Goal: Task Accomplishment & Management: Use online tool/utility

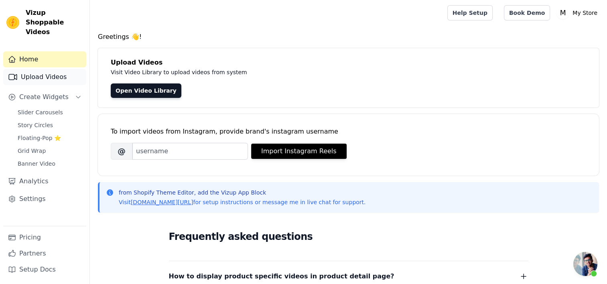
click at [46, 70] on link "Upload Videos" at bounding box center [44, 77] width 83 height 16
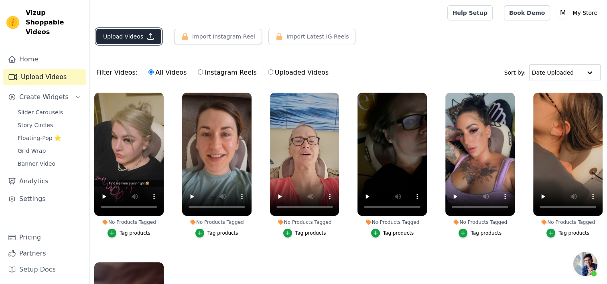
click at [133, 35] on button "Upload Videos" at bounding box center [128, 36] width 65 height 15
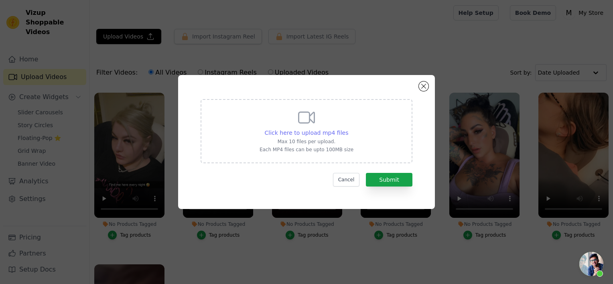
click at [295, 134] on span "Click here to upload mp4 files" at bounding box center [307, 133] width 84 height 6
click at [348, 129] on input "Click here to upload mp4 files Max 10 files per upload. Each MP4 files can be u…" at bounding box center [348, 128] width 0 height 0
type input "C:\fakepath\HiZoo - Pillow Neck Shoulder Massager (5).mp4"
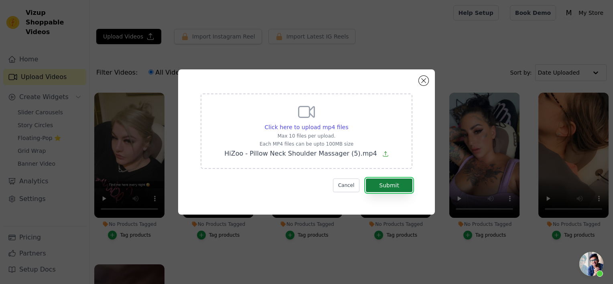
click at [391, 185] on button "Submit" at bounding box center [389, 186] width 47 height 14
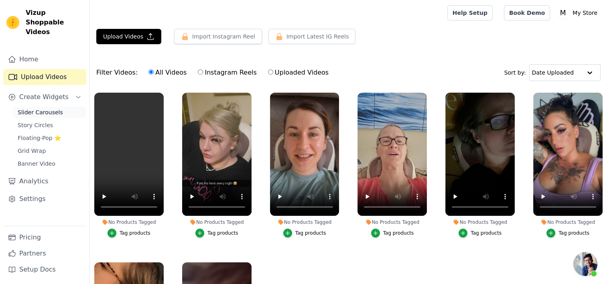
click at [50, 108] on span "Slider Carousels" at bounding box center [40, 112] width 45 height 8
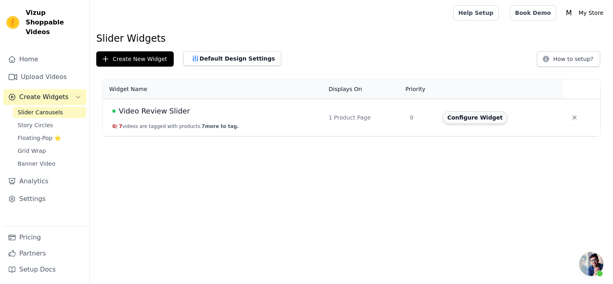
click at [476, 118] on button "Configure Widget" at bounding box center [475, 117] width 65 height 13
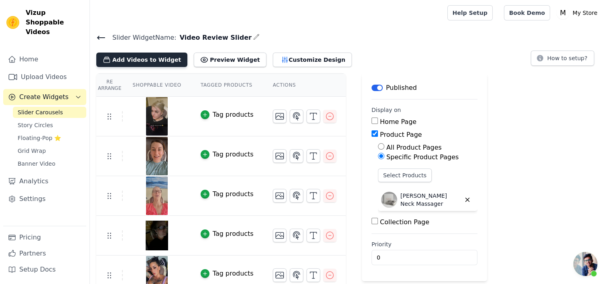
click at [151, 60] on button "Add Videos to Widget" at bounding box center [141, 60] width 91 height 14
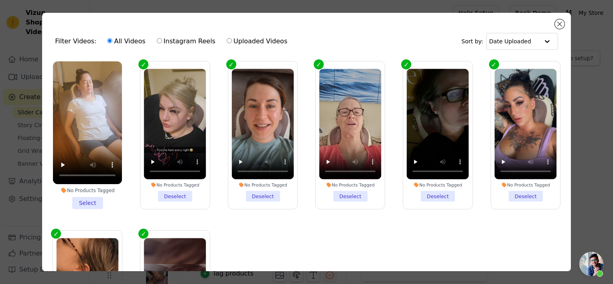
click at [91, 200] on li "No Products Tagged Select" at bounding box center [87, 135] width 69 height 148
click at [0, 0] on input "No Products Tagged Select" at bounding box center [0, 0] width 0 height 0
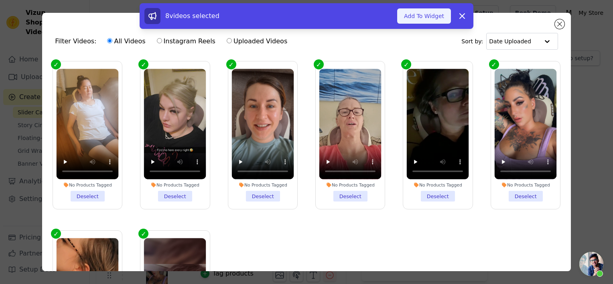
click at [423, 20] on button "Add To Widget" at bounding box center [424, 15] width 54 height 15
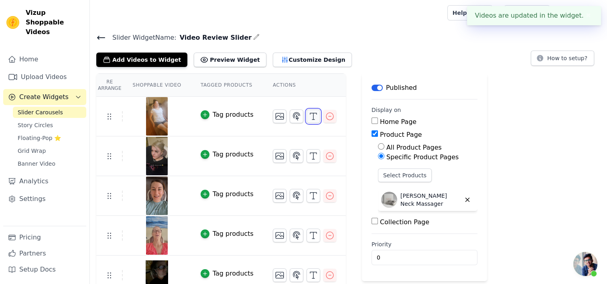
click at [309, 115] on icon "button" at bounding box center [314, 117] width 10 height 10
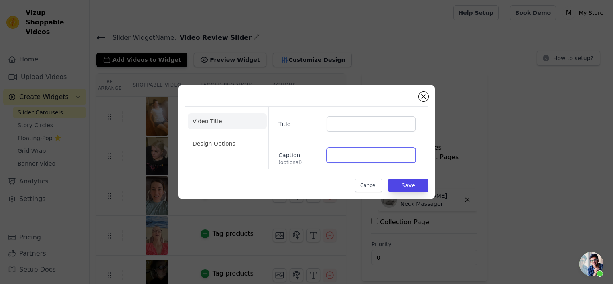
click at [346, 157] on input "Caption (optional)" at bounding box center [371, 155] width 89 height 15
paste input ".Amazing device!, i'm 45 and it's been so helpful specially to get me in the mo…"
type input ".Amazing device!, i'm 45 and it's been so helpful specially to get me in the mo…"
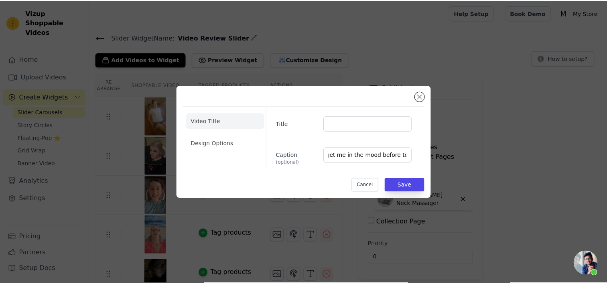
scroll to position [0, 0]
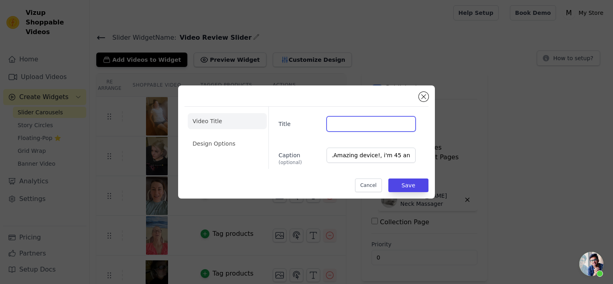
click at [333, 122] on input "Title" at bounding box center [371, 123] width 89 height 15
click at [342, 125] on input "Aide A." at bounding box center [371, 123] width 89 height 15
type input "Malinda A."
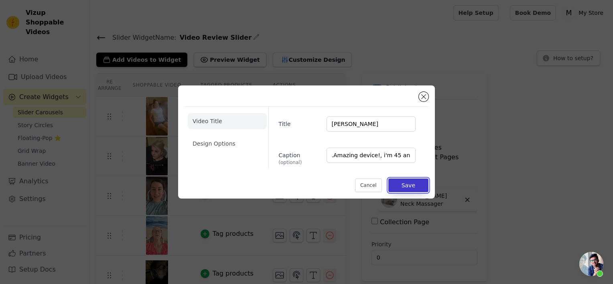
click at [408, 186] on button "Save" at bounding box center [408, 186] width 40 height 14
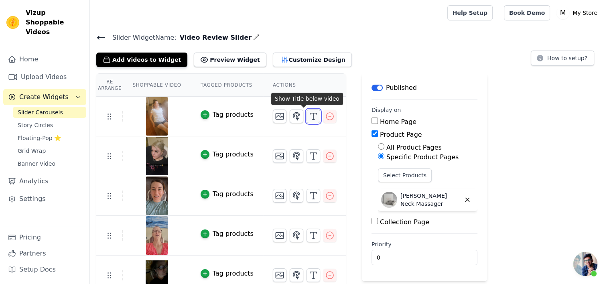
click at [313, 113] on line "button" at bounding box center [313, 116] width 0 height 6
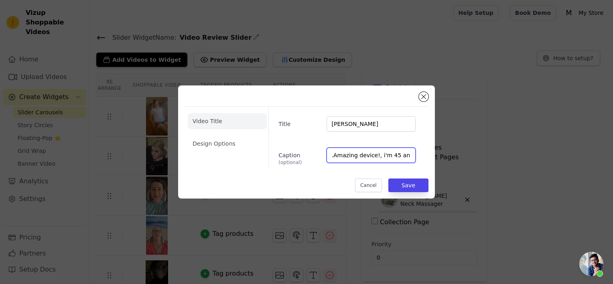
click at [334, 154] on input ".Amazing device!, i'm 45 and it's been so helpful specially to get me in the mo…" at bounding box center [371, 155] width 89 height 15
type input "Amazing device!, i'm 45 and it's been so helpful specially to get me in the moo…"
click at [416, 182] on button "Save" at bounding box center [408, 186] width 40 height 14
